Goal: Check status: Check status

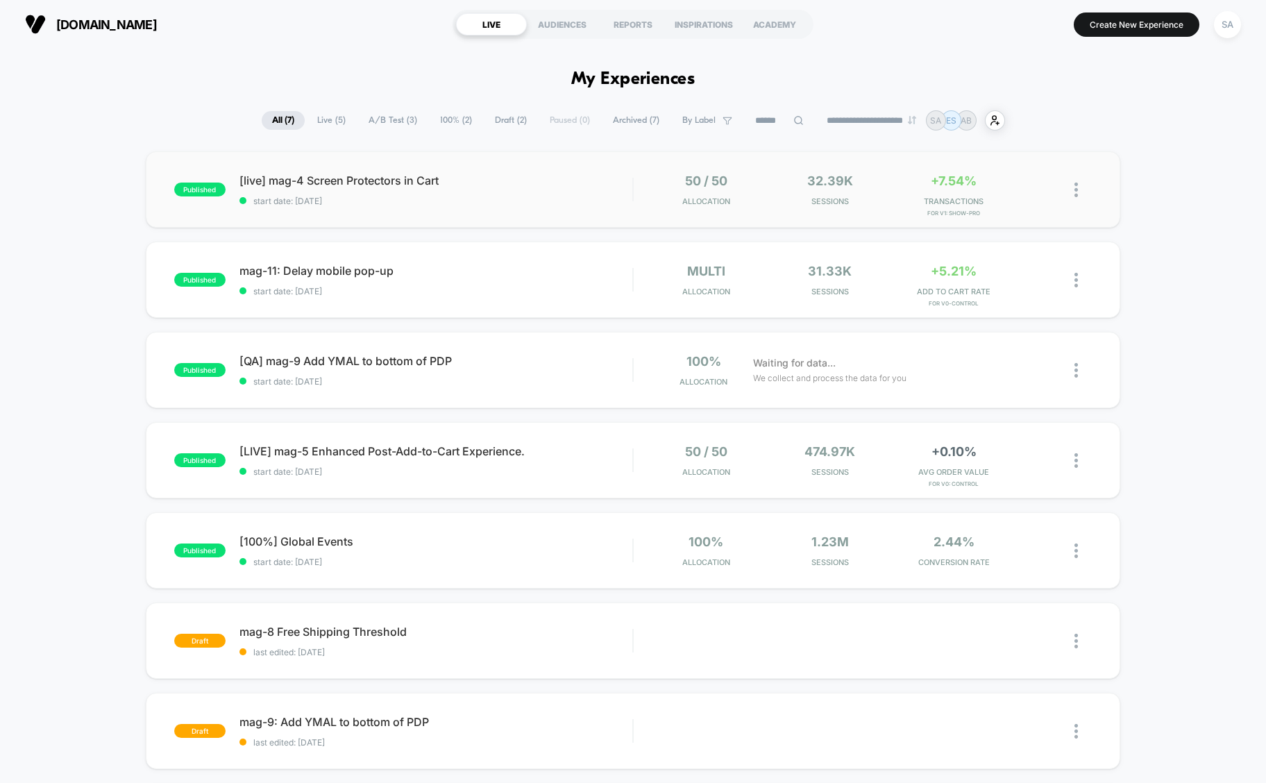
click at [401, 183] on span "[live] mag-4 Screen Protectors in Cart" at bounding box center [435, 180] width 393 height 14
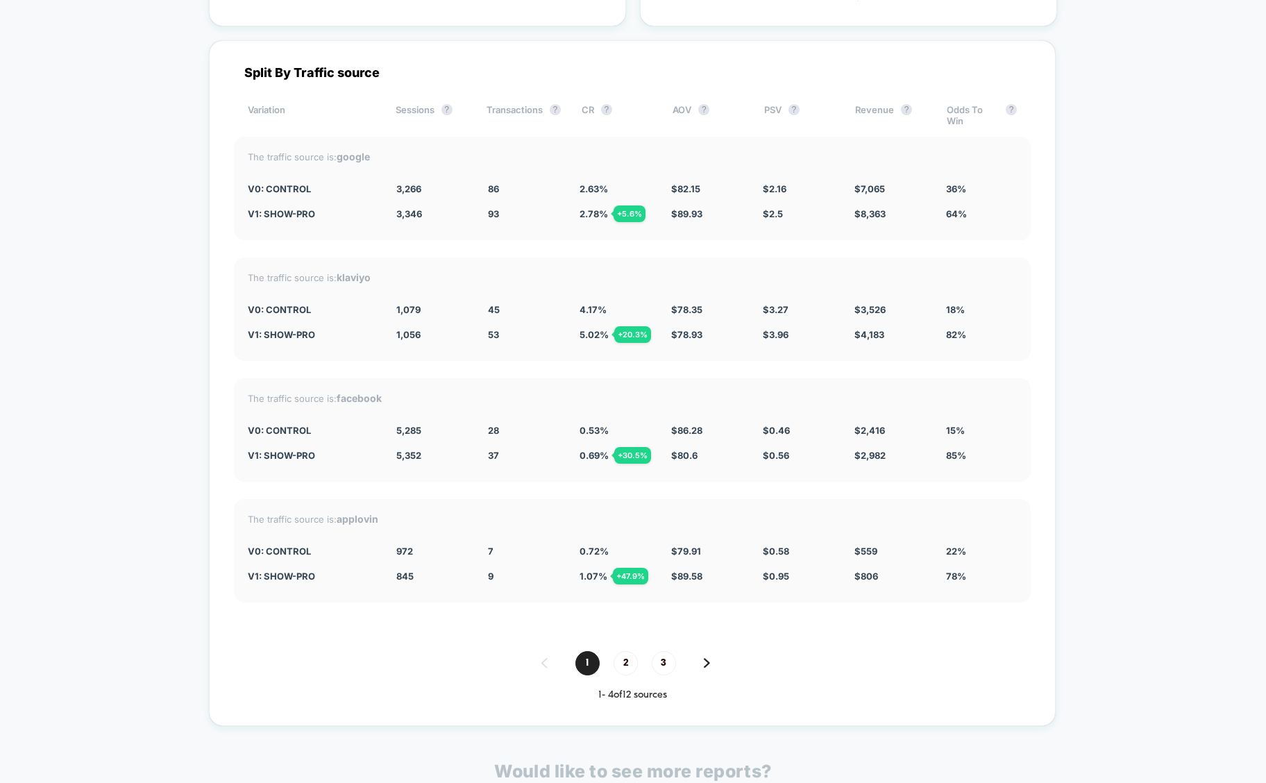
scroll to position [2109, 0]
